Goal: Transaction & Acquisition: Book appointment/travel/reservation

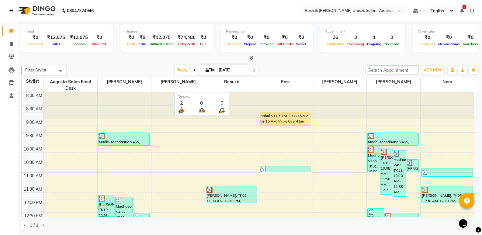
drag, startPoint x: 212, startPoint y: 89, endPoint x: 95, endPoint y: 119, distance: 120.6
click at [95, 119] on div at bounding box center [71, 106] width 54 height 27
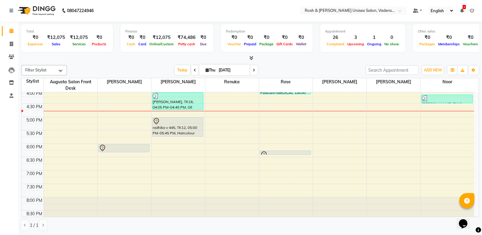
scroll to position [223, 0]
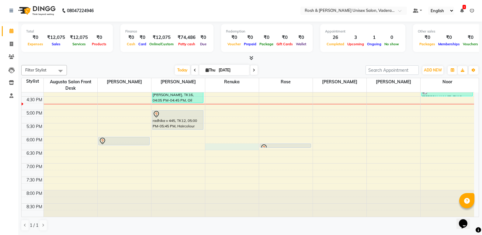
click at [229, 146] on div "8:00 AM 8:30 AM 9:00 AM 9:30 AM 10:00 AM 10:30 AM 11:00 AM 11:30 AM 12:00 PM 12…" at bounding box center [248, 43] width 453 height 348
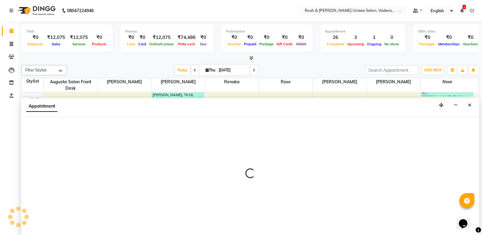
select select "87535"
select select "1095"
select select "tentative"
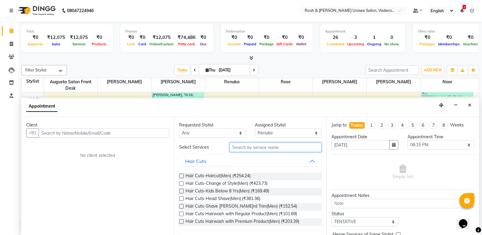
click at [264, 150] on input "text" at bounding box center [276, 147] width 92 height 9
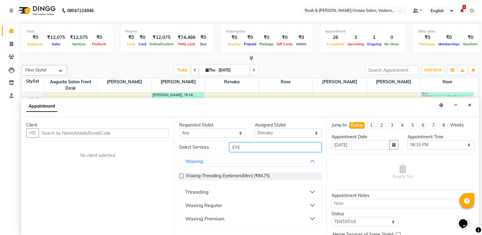
type input "EYE"
click at [218, 191] on button "Threading" at bounding box center [251, 192] width 138 height 11
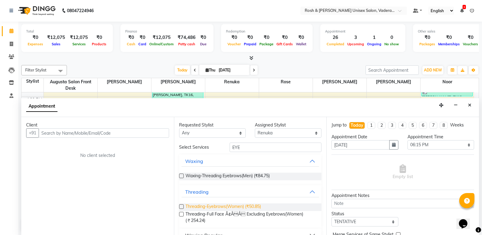
click at [225, 208] on span "Threading-Eyebrows(Women) (₹50.85)" at bounding box center [223, 208] width 75 height 8
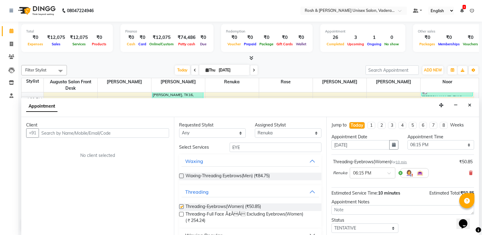
checkbox input "false"
click at [181, 179] on div at bounding box center [181, 177] width 4 height 6
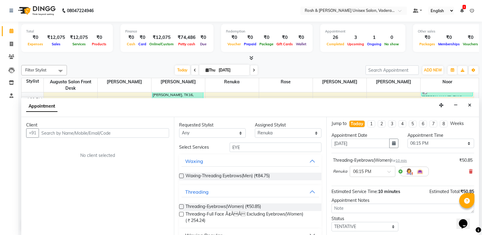
scroll to position [0, 0]
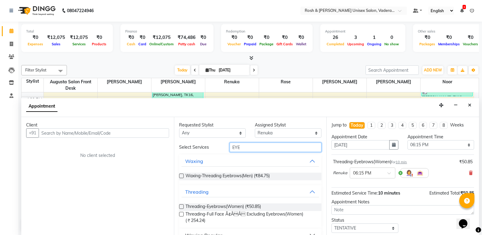
click at [253, 149] on input "EYE" at bounding box center [276, 147] width 92 height 9
type input "E"
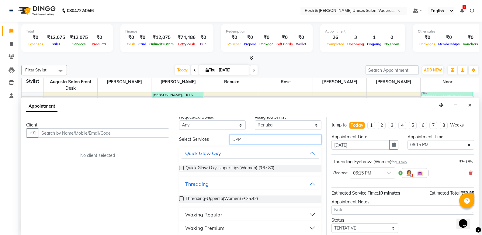
scroll to position [12, 0]
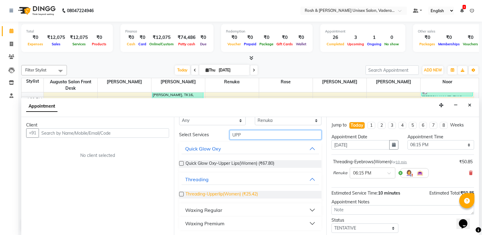
type input "UPP"
click at [220, 197] on span "Threading-Upperlip(Women) (₹25.42)" at bounding box center [222, 195] width 72 height 8
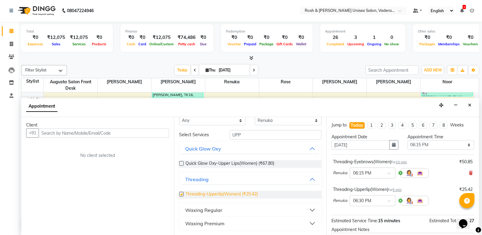
checkbox input "false"
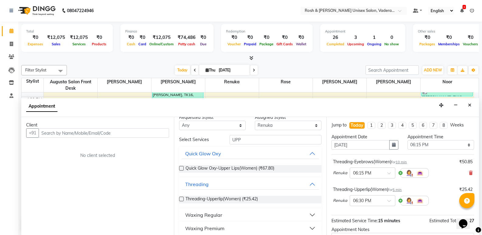
scroll to position [0, 0]
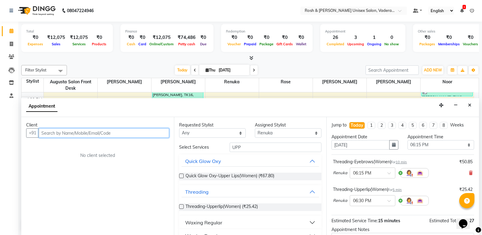
click at [57, 133] on input "text" at bounding box center [104, 132] width 131 height 9
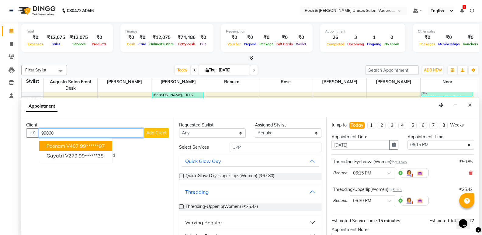
click at [72, 149] on span "poonam v407" at bounding box center [63, 146] width 32 height 6
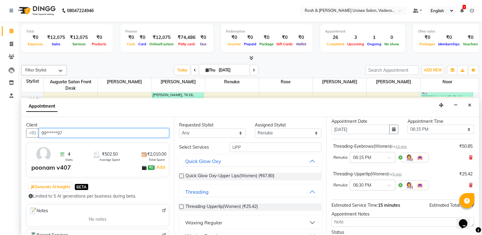
scroll to position [64, 0]
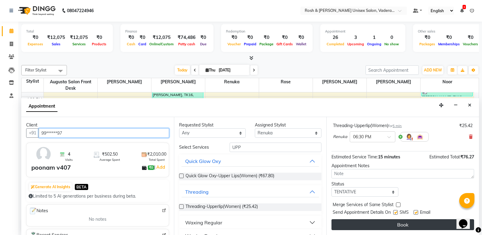
type input "99******97"
click at [362, 222] on button "Book" at bounding box center [403, 224] width 143 height 11
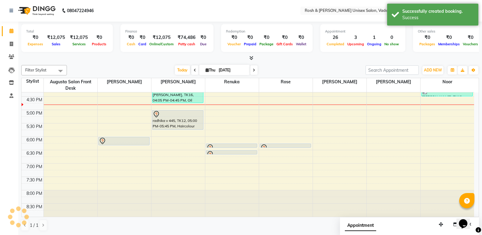
scroll to position [0, 0]
